Goal: Transaction & Acquisition: Purchase product/service

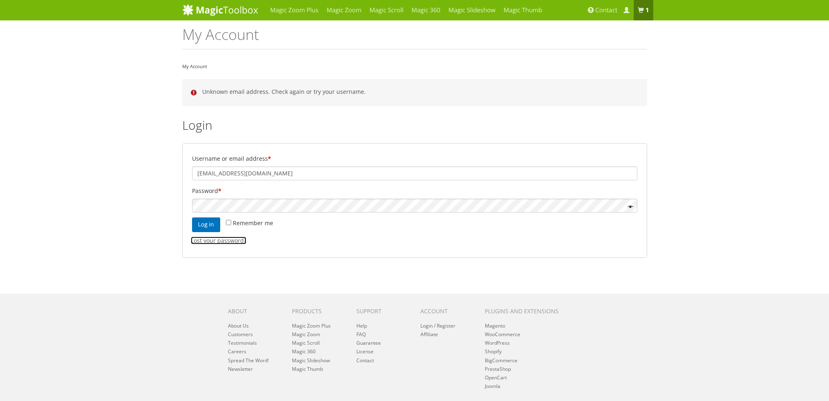
click at [232, 243] on link "Lost your password?" at bounding box center [218, 240] width 55 height 8
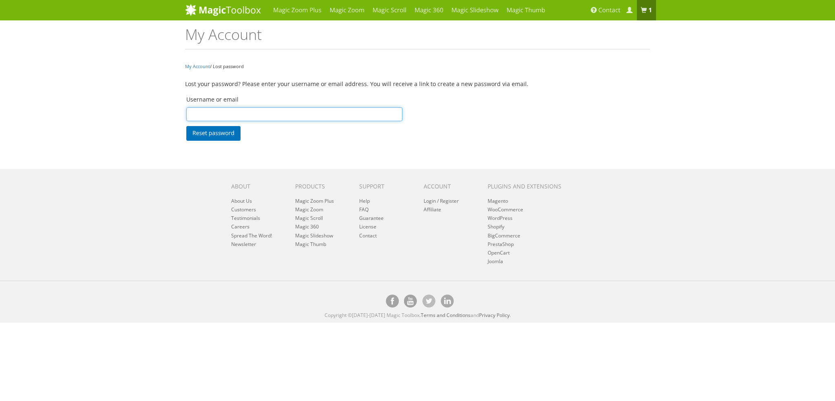
click at [255, 113] on input "Username or email" at bounding box center [294, 114] width 216 height 14
type input "epsilongr@gmail.com"
click at [216, 134] on button "Reset password" at bounding box center [213, 133] width 54 height 15
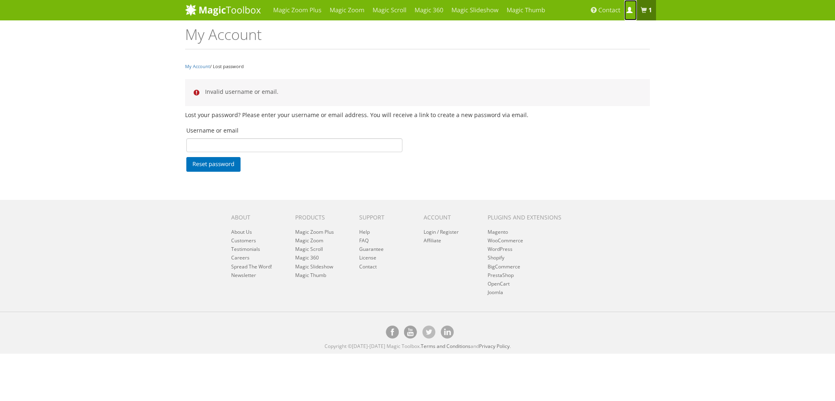
click at [627, 10] on span at bounding box center [629, 10] width 6 height 6
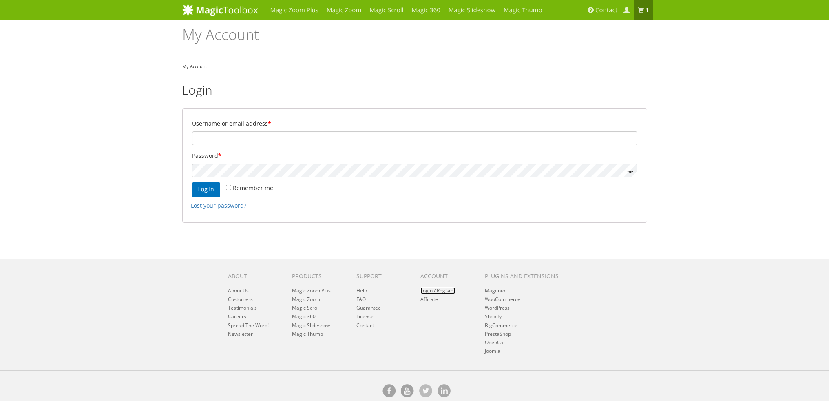
click at [449, 292] on link "Login / Register" at bounding box center [437, 290] width 35 height 7
click at [243, 139] on input "Username or email address *" at bounding box center [414, 138] width 445 height 14
type input "[EMAIL_ADDRESS][DOMAIN_NAME]"
click at [628, 170] on span at bounding box center [628, 171] width 9 height 9
click at [261, 187] on span "Remember me" at bounding box center [253, 188] width 40 height 8
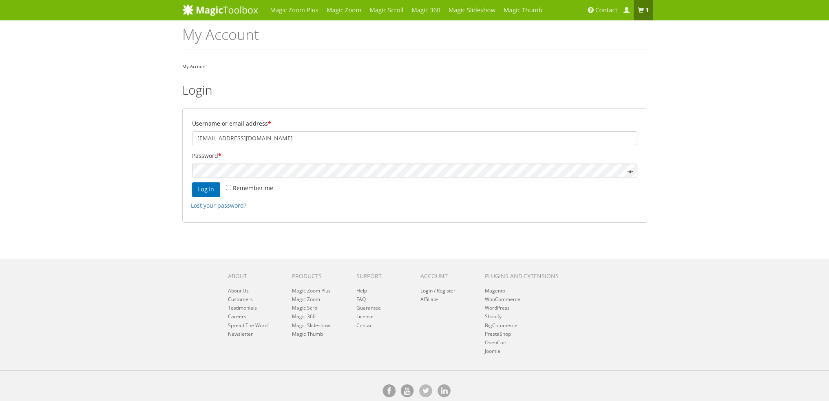
click at [231, 187] on input "Remember me" at bounding box center [228, 187] width 5 height 5
checkbox input "true"
click at [211, 191] on button "Log in" at bounding box center [206, 189] width 28 height 15
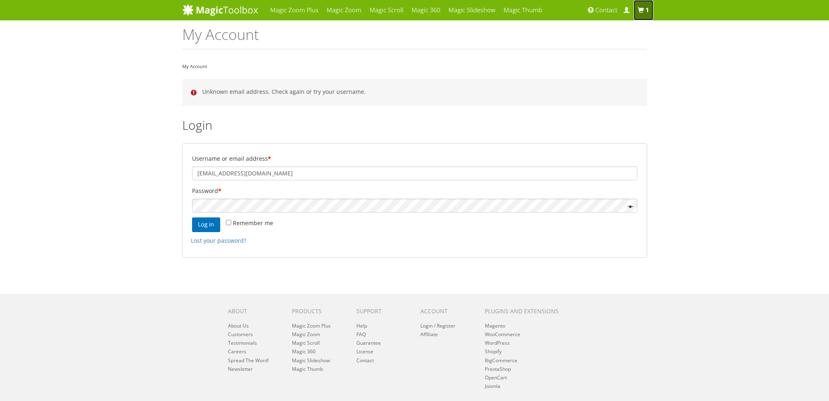
click at [645, 8] on b "1 item" at bounding box center [647, 10] width 4 height 8
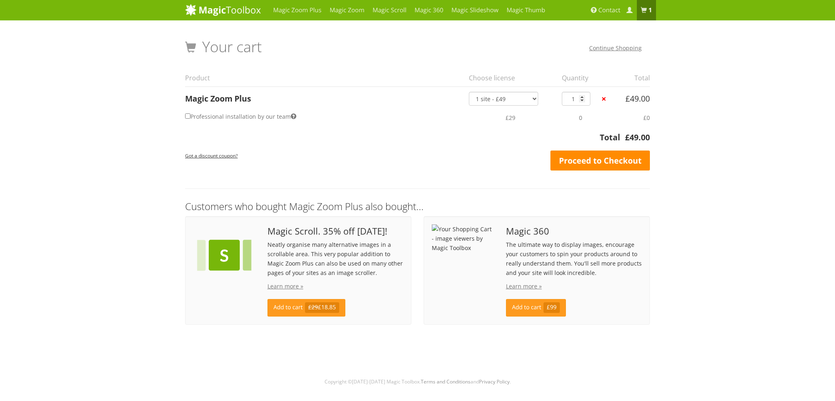
click at [594, 157] on link "Proceed to Checkout" at bounding box center [599, 160] width 99 height 20
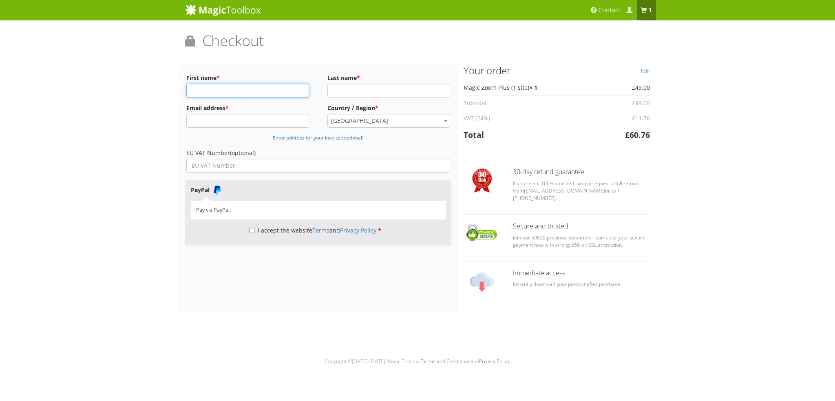
click at [238, 92] on input "First name *" at bounding box center [247, 91] width 123 height 14
type input "ANASTASIOS"
type input "KELIDIS"
click at [245, 121] on input "Email address *" at bounding box center [247, 121] width 123 height 14
type input "epsilongr@gmail.com"
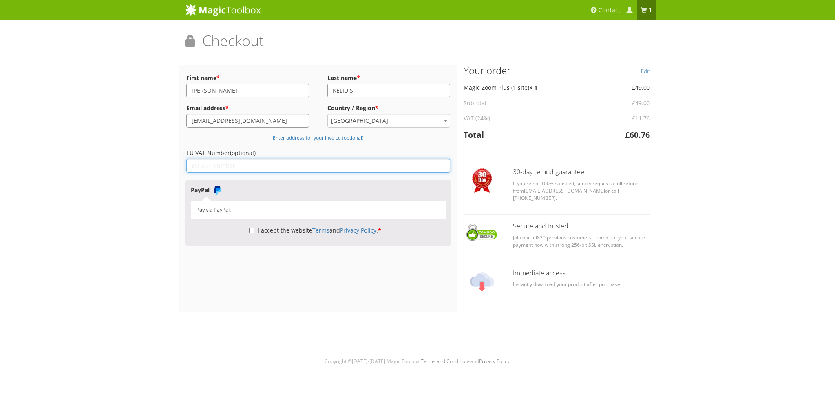
click at [255, 164] on input "EU VAT Number (optional)" at bounding box center [318, 166] width 264 height 14
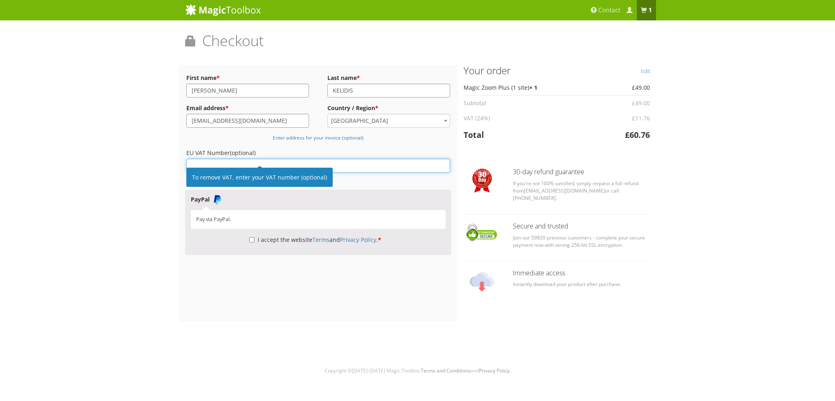
click at [228, 162] on input "EU VAT Number (optional)" at bounding box center [318, 166] width 264 height 14
type input "EL067454286"
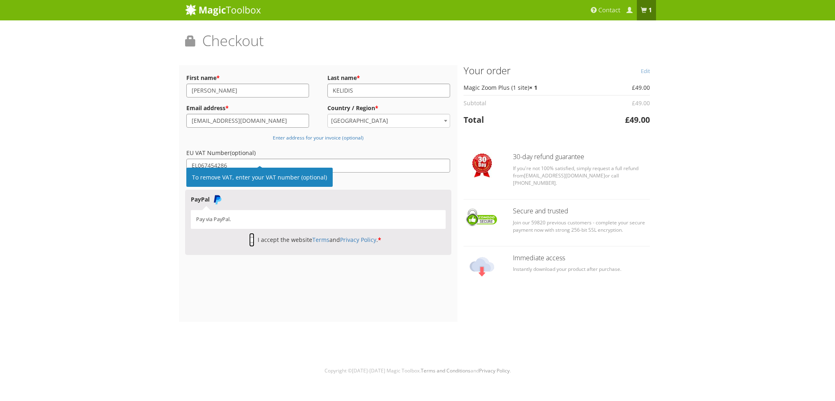
click at [249, 239] on input "I accept the website Terms and Privacy Policy . *" at bounding box center [251, 240] width 5 height 14
checkbox input "true"
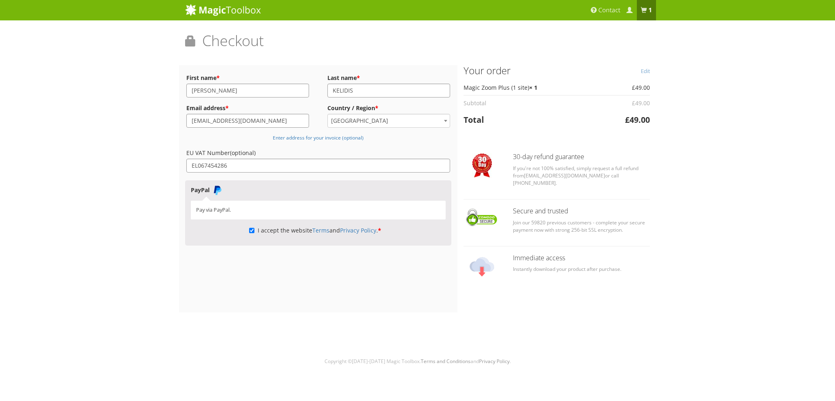
click at [245, 208] on p "Pay via PayPal." at bounding box center [318, 210] width 244 height 8
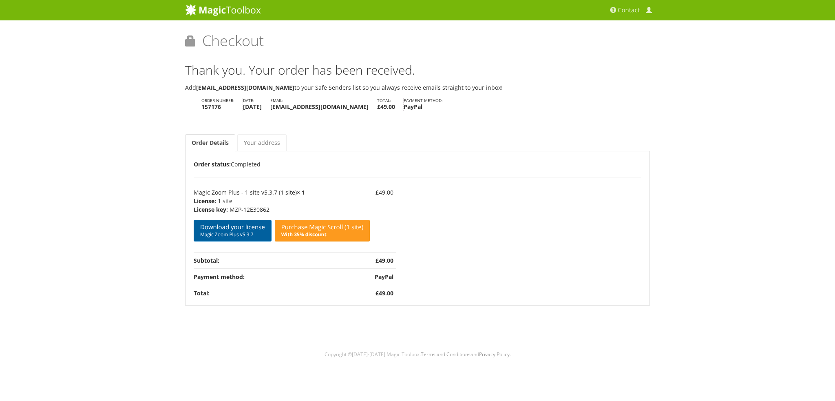
click at [236, 233] on span "Magic Zoom Plus v5.3.7" at bounding box center [232, 234] width 65 height 7
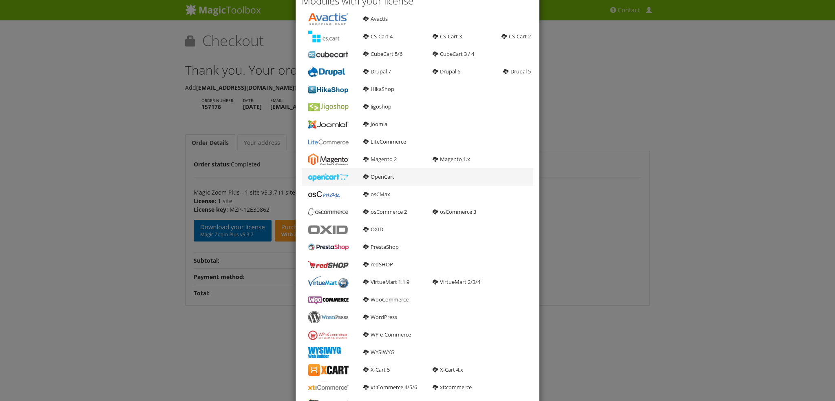
scroll to position [82, 0]
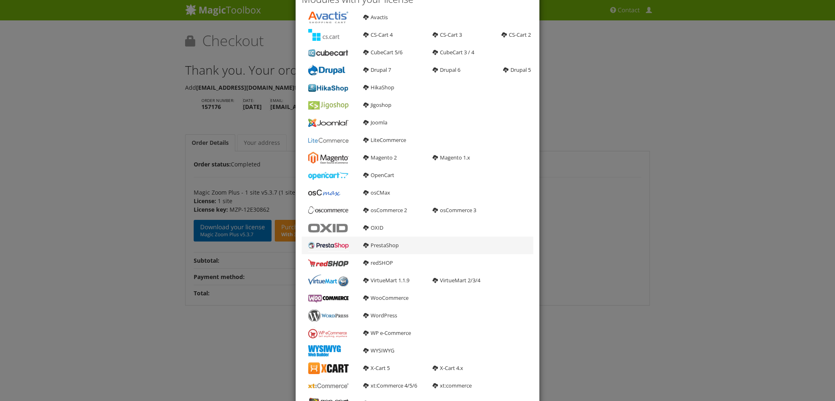
click at [331, 246] on b at bounding box center [328, 245] width 41 height 12
click at [377, 246] on link "PrestaShop" at bounding box center [380, 244] width 35 height 7
